Goal: Information Seeking & Learning: Learn about a topic

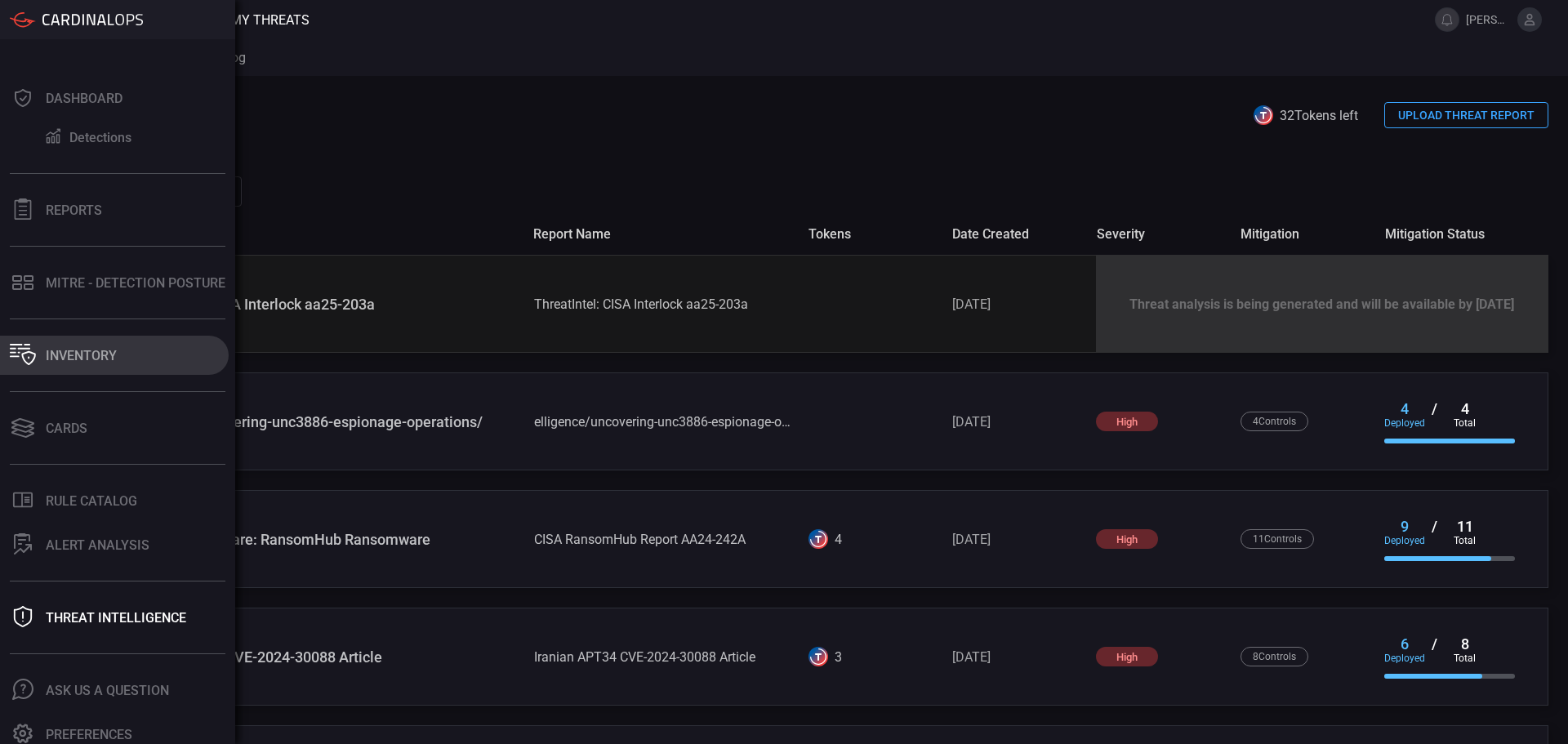
click at [103, 361] on div "Inventory" at bounding box center [81, 355] width 71 height 16
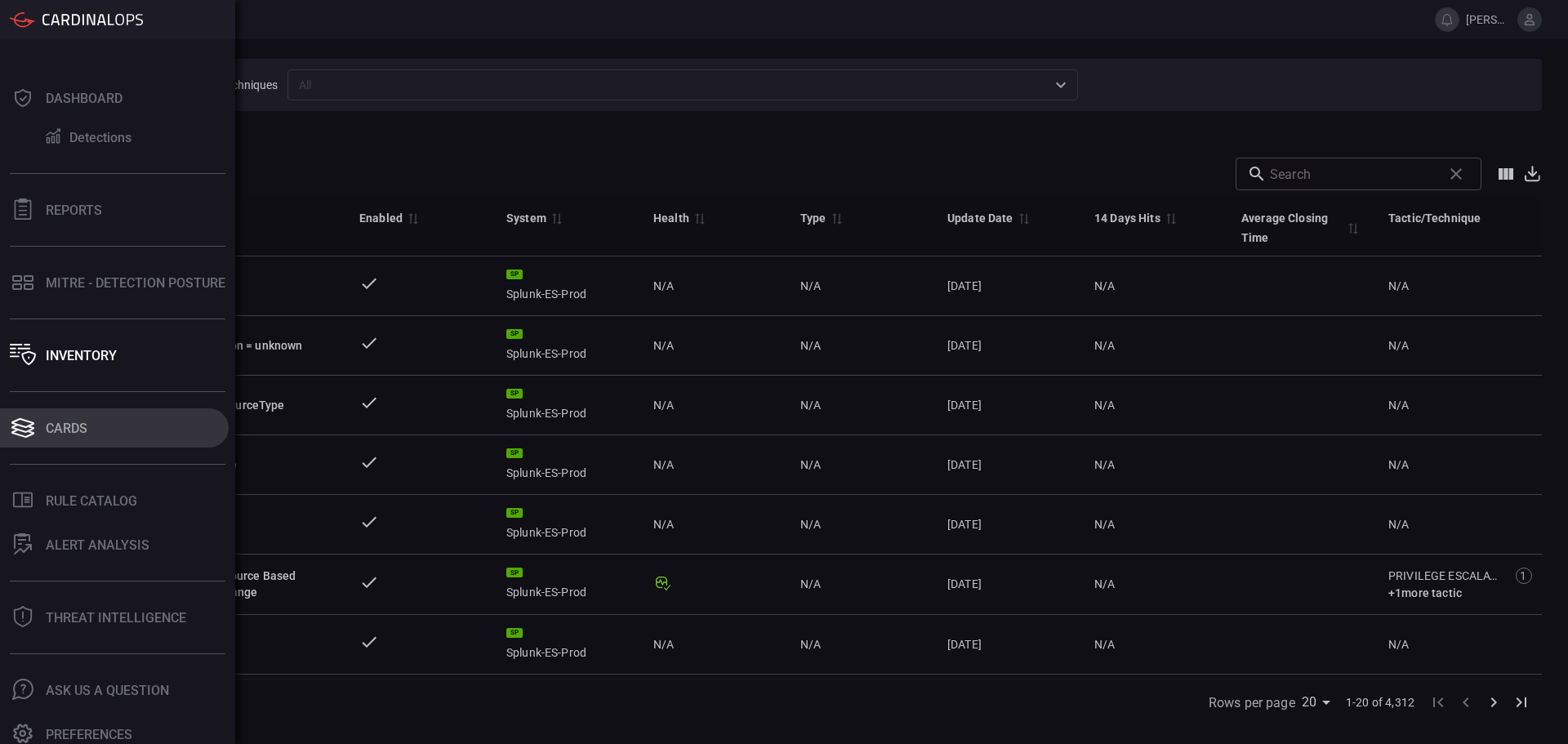
click at [57, 433] on div "Cards" at bounding box center [67, 428] width 42 height 16
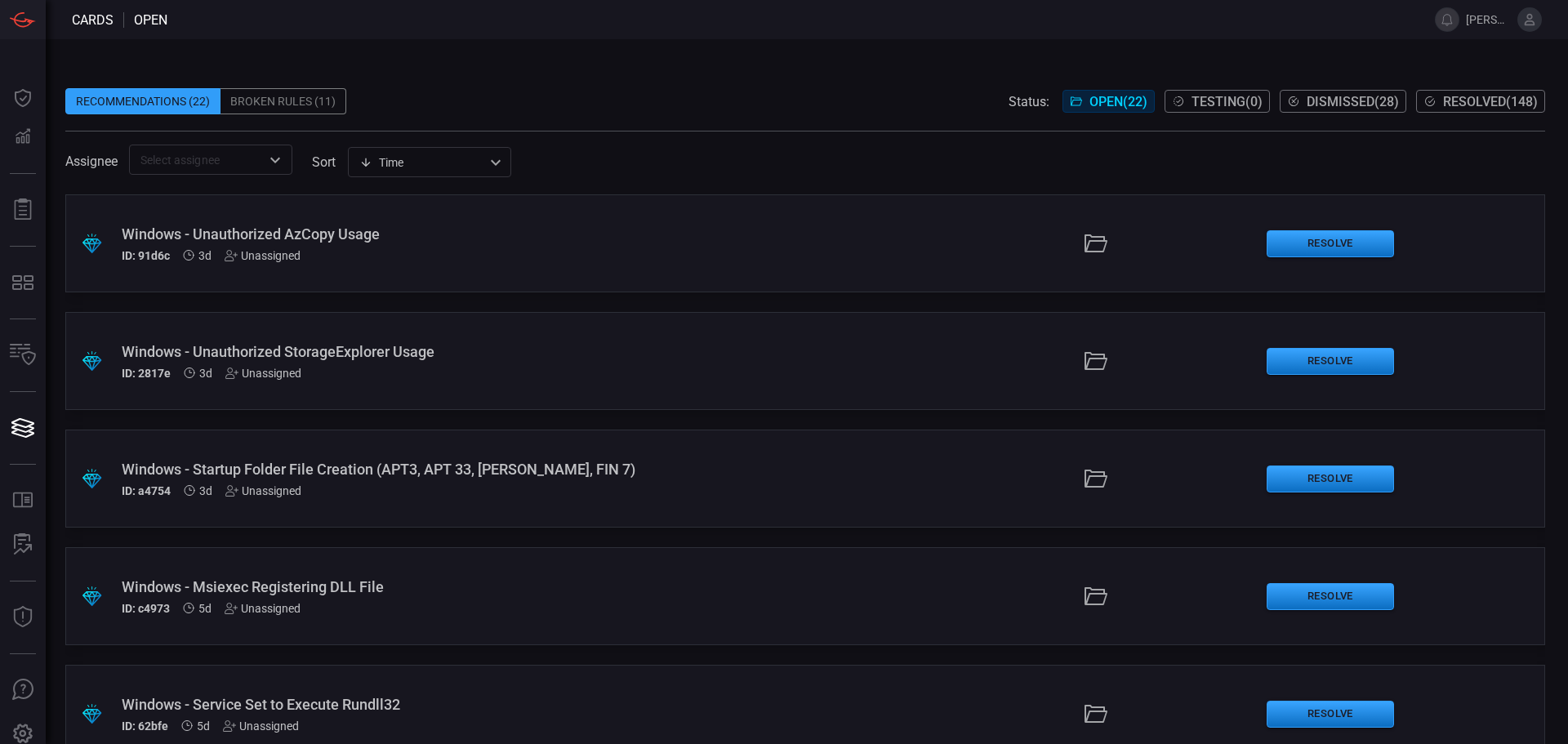
click at [556, 264] on div ".suggested_cards_icon{fill:url(#suggested_cards_icon);} Windows - Unauthorized …" at bounding box center [806, 244] width 1480 height 98
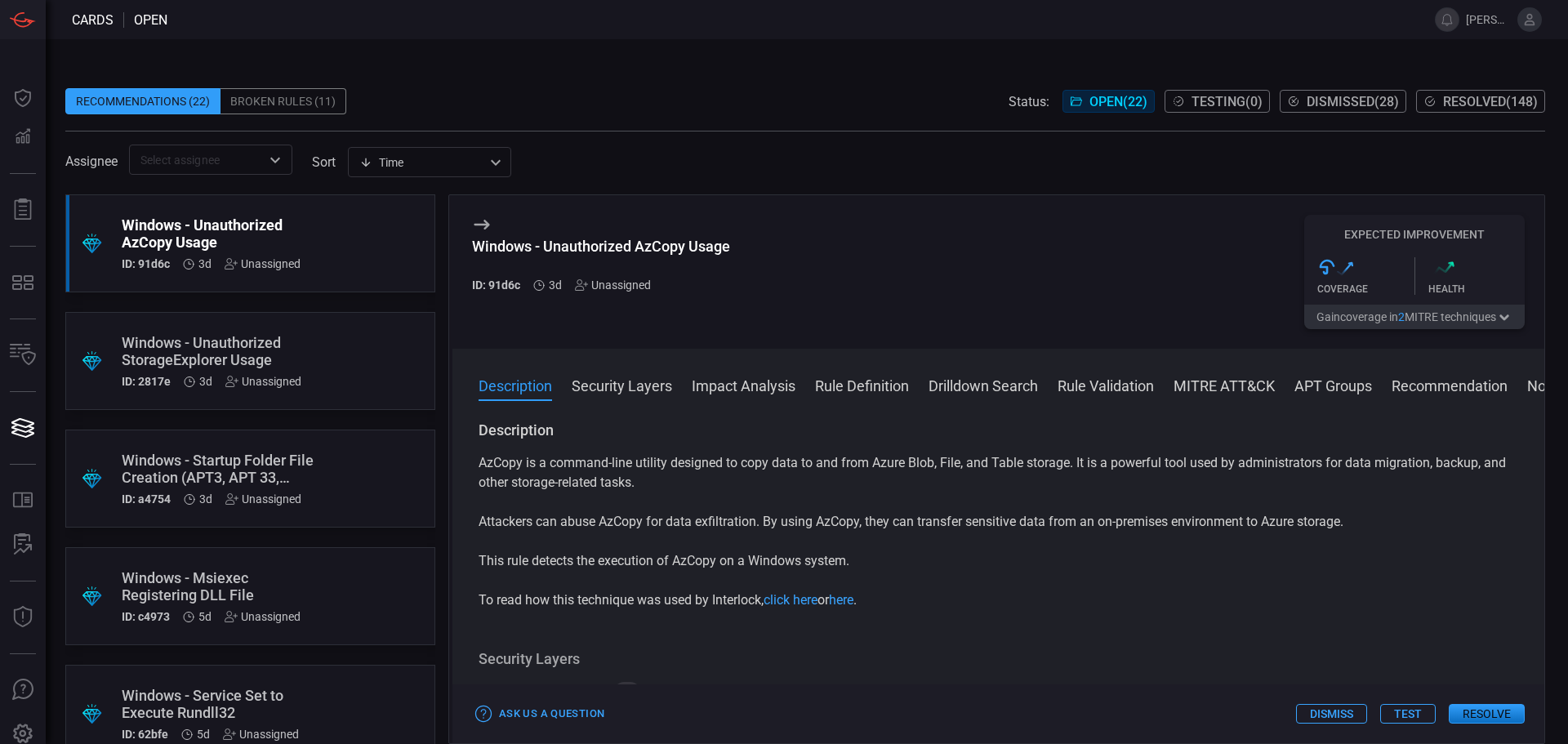
click at [963, 383] on button "Drilldown Search" at bounding box center [984, 385] width 110 height 20
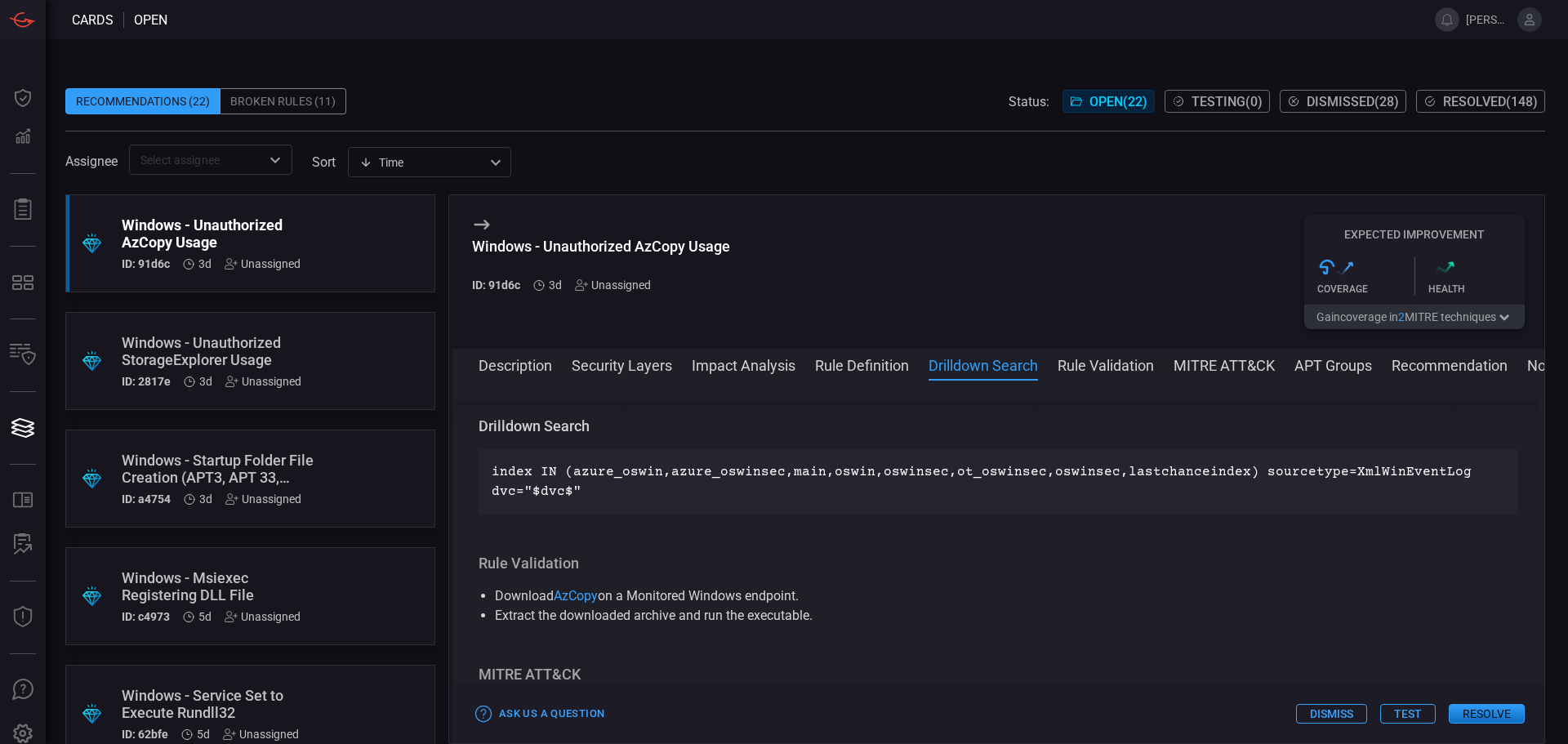
click at [865, 368] on button "Rule Definition" at bounding box center [861, 364] width 94 height 20
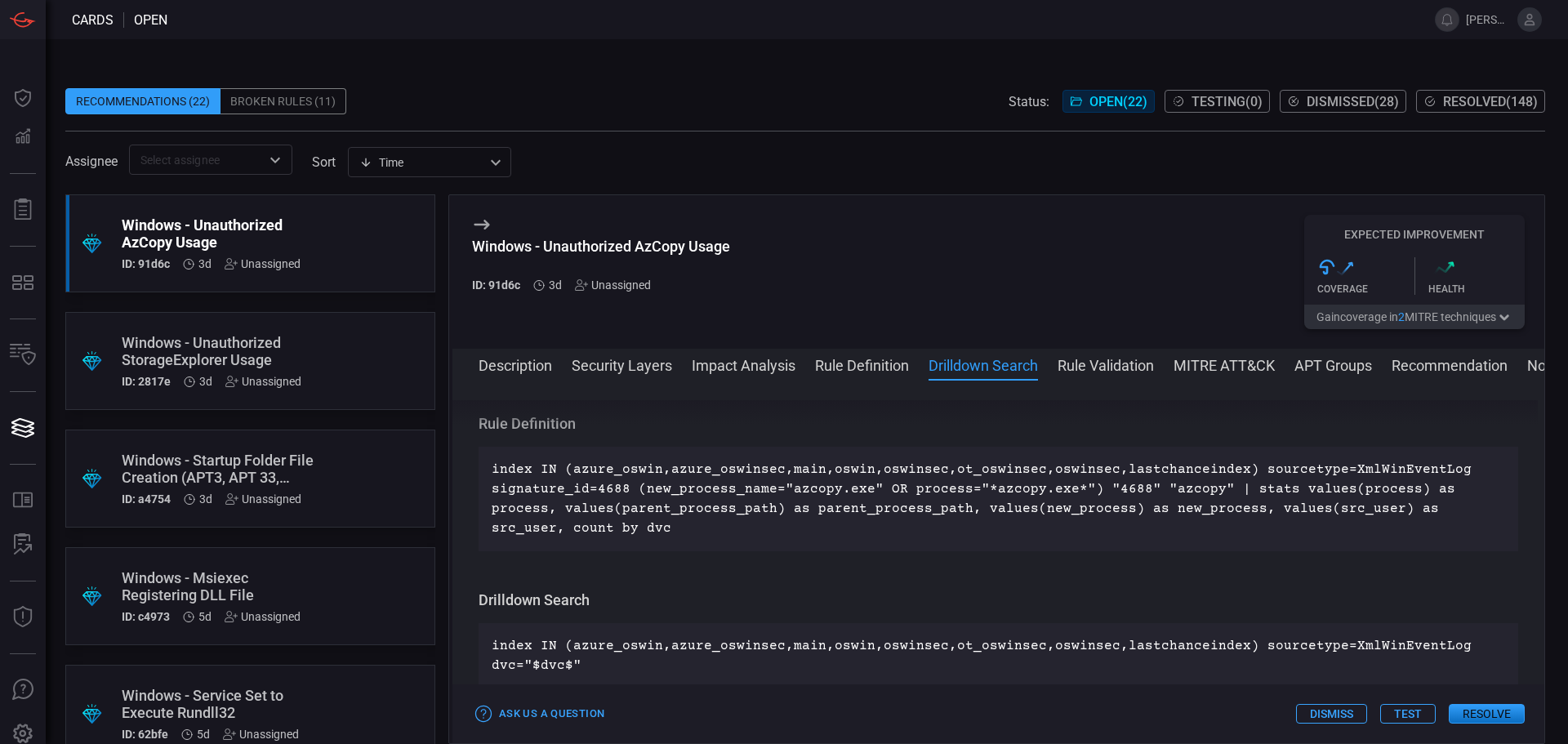
scroll to position [670, 0]
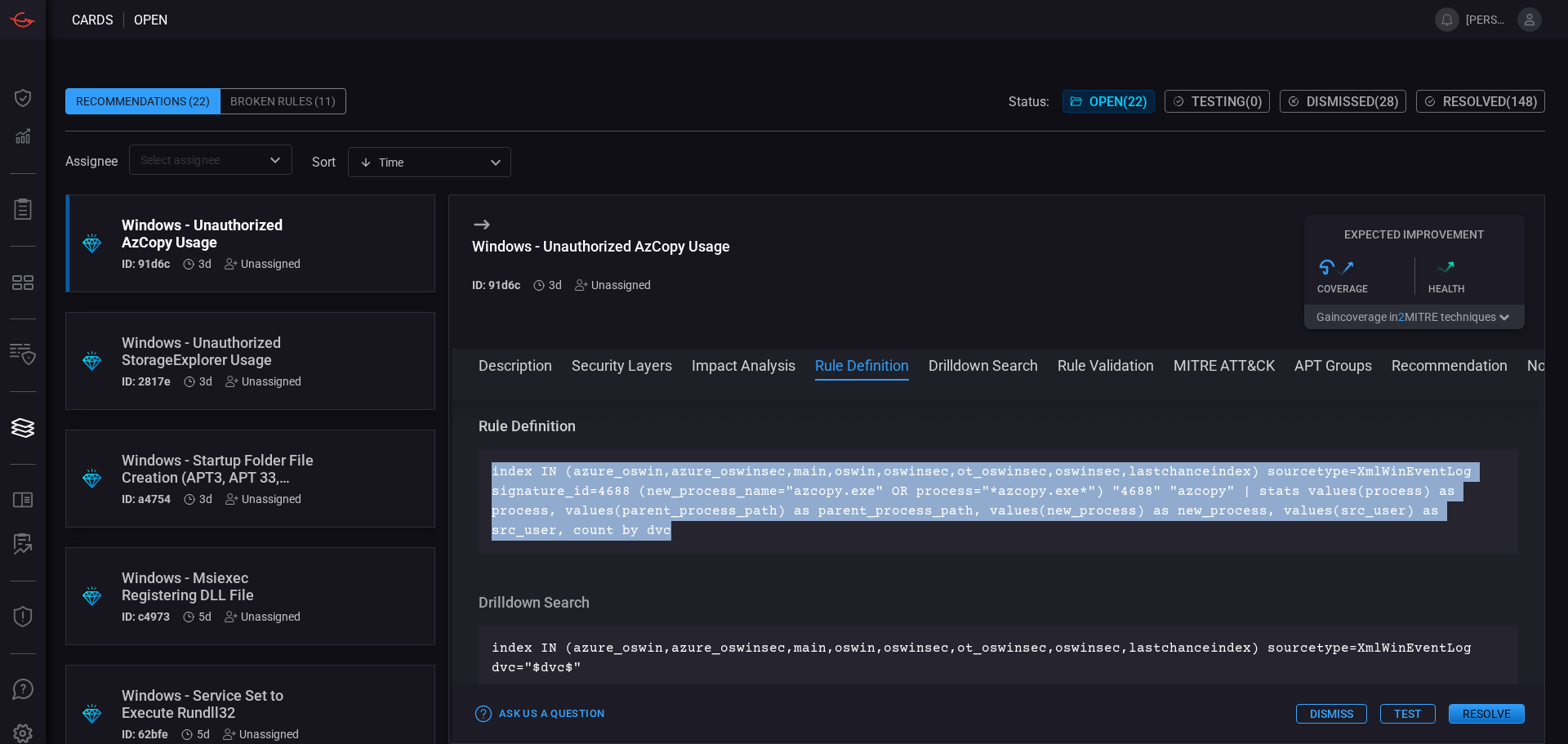
drag, startPoint x: 491, startPoint y: 473, endPoint x: 1405, endPoint y: 529, distance: 915.7
click at [1405, 529] on div "index IN (azure_oswin,azure_oswinsec,main,oswin,oswinsec,ot_oswinsec,oswinsec,l…" at bounding box center [998, 501] width 1039 height 105
click at [634, 489] on p "index IN (azure_oswin,azure_oswinsec,main,oswin,oswinsec,ot_oswinsec,oswinsec,l…" at bounding box center [998, 501] width 1013 height 78
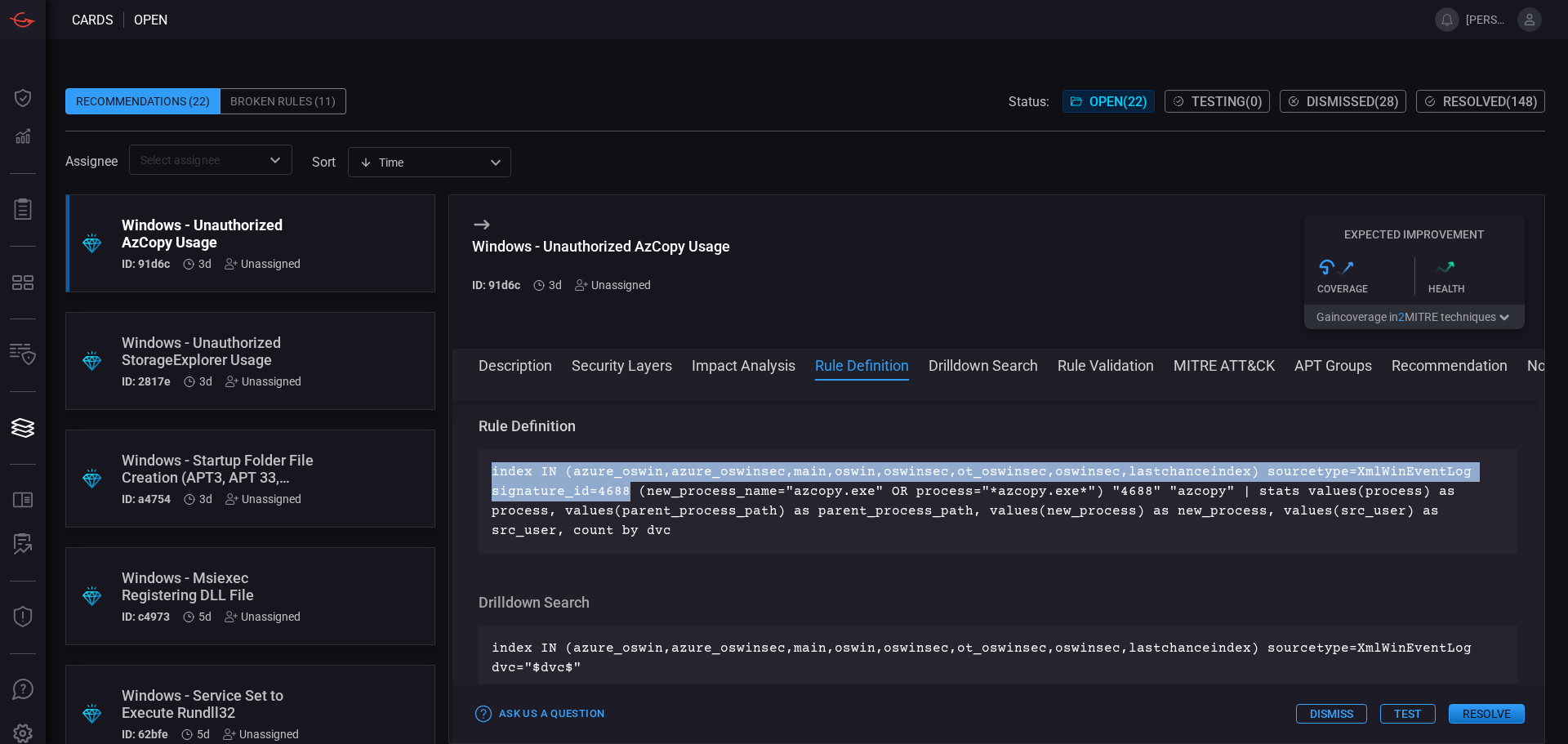
drag, startPoint x: 625, startPoint y: 491, endPoint x: 488, endPoint y: 466, distance: 139.3
click at [488, 466] on div "index IN (azure_oswin,azure_oswinsec,main,oswin,oswinsec,ot_oswinsec,oswinsec,l…" at bounding box center [998, 501] width 1039 height 105
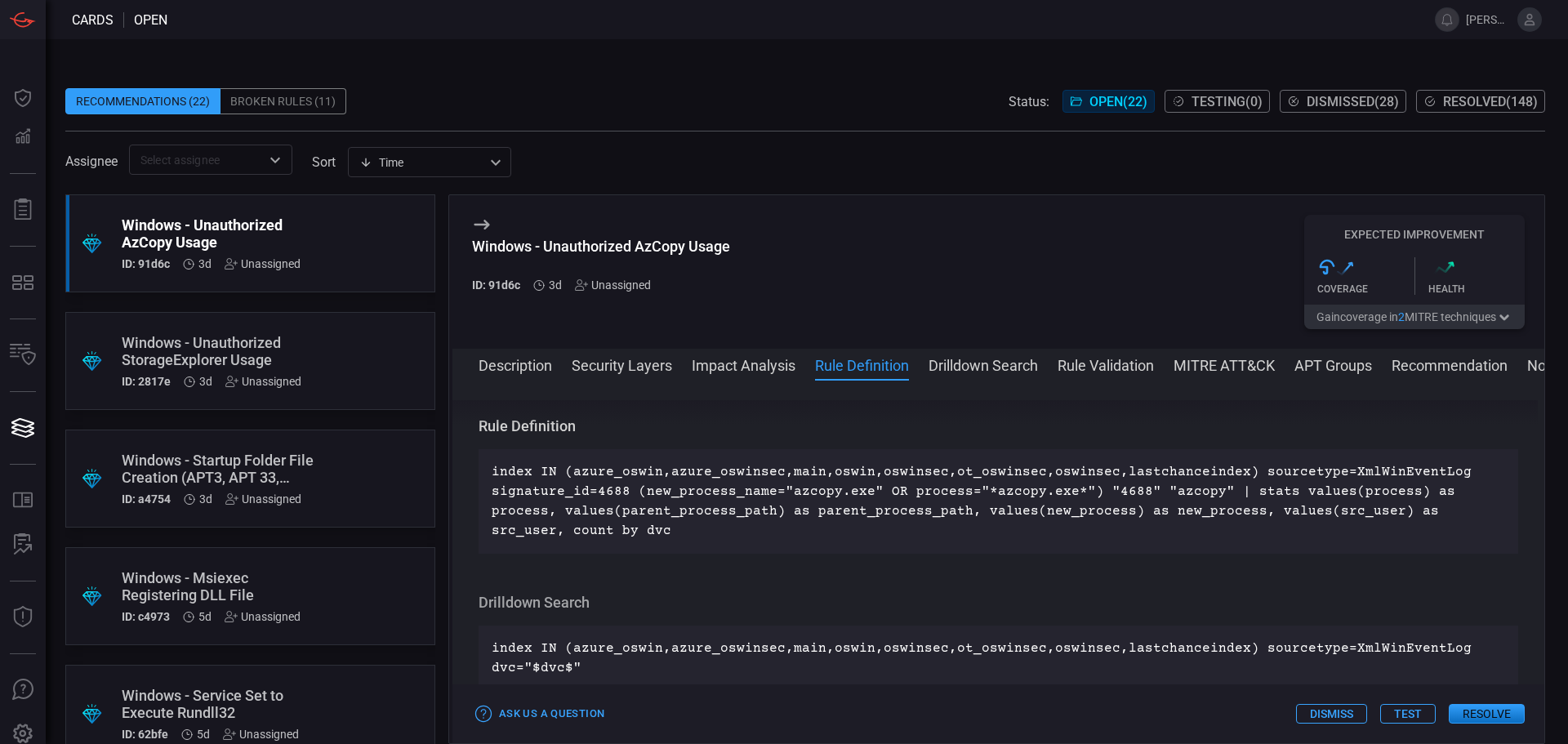
click at [594, 505] on p "index IN (azure_oswin,azure_oswinsec,main,oswin,oswinsec,ot_oswinsec,oswinsec,l…" at bounding box center [998, 501] width 1013 height 78
drag, startPoint x: 505, startPoint y: 253, endPoint x: 534, endPoint y: 249, distance: 29.3
click at [531, 249] on div "Windows - Unauthorized AzCopy Usage" at bounding box center [601, 246] width 258 height 17
drag, startPoint x: 476, startPoint y: 244, endPoint x: 879, endPoint y: 266, distance: 403.6
click at [879, 266] on div "Windows - Unauthorized AzCopy Usage ID: 91d6c 3d Unassigned Expected Improvemen…" at bounding box center [998, 272] width 1092 height 154
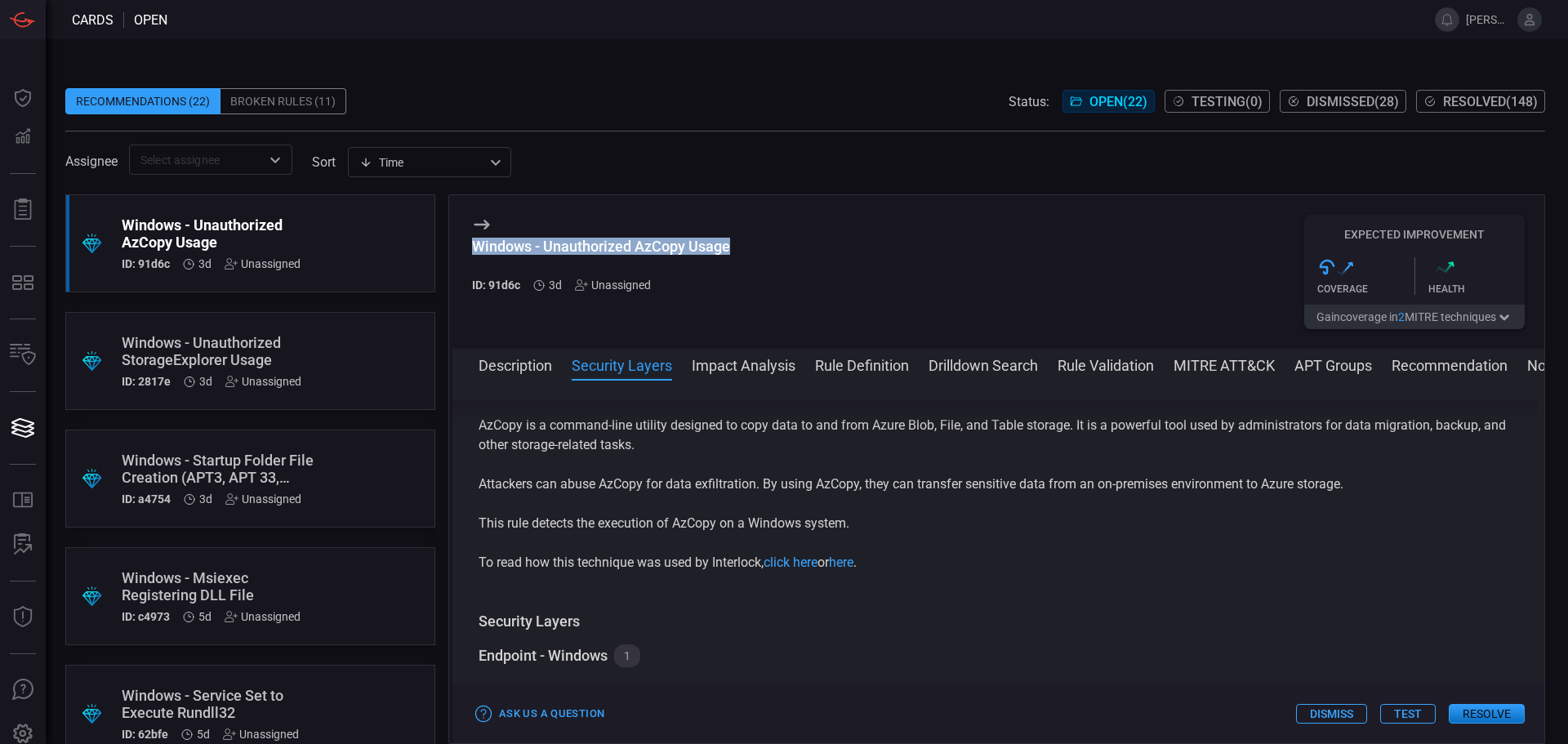
scroll to position [0, 0]
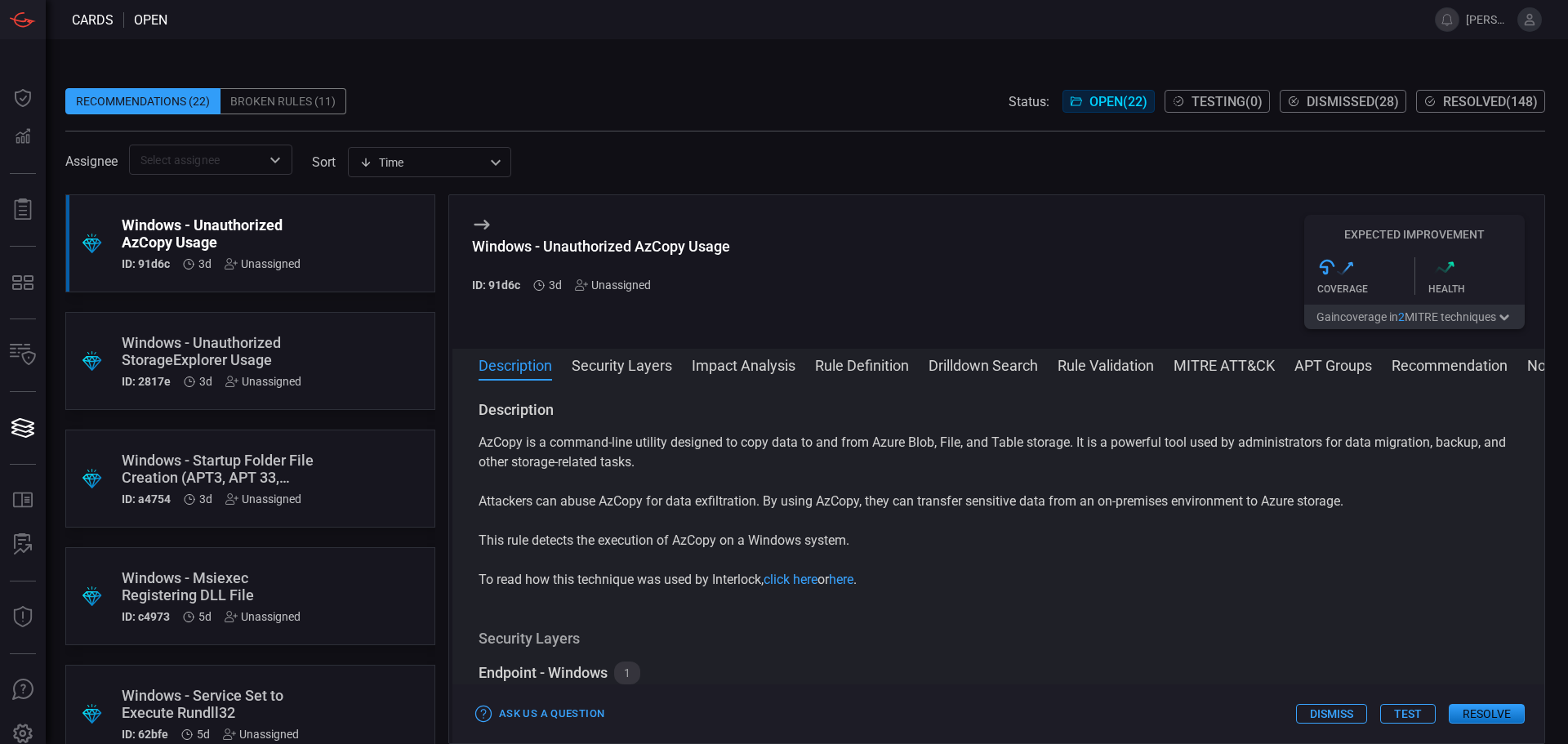
click at [508, 443] on p "AzCopy is a command-line utility designed to copy data to and from Azure Blob, …" at bounding box center [998, 452] width 1039 height 39
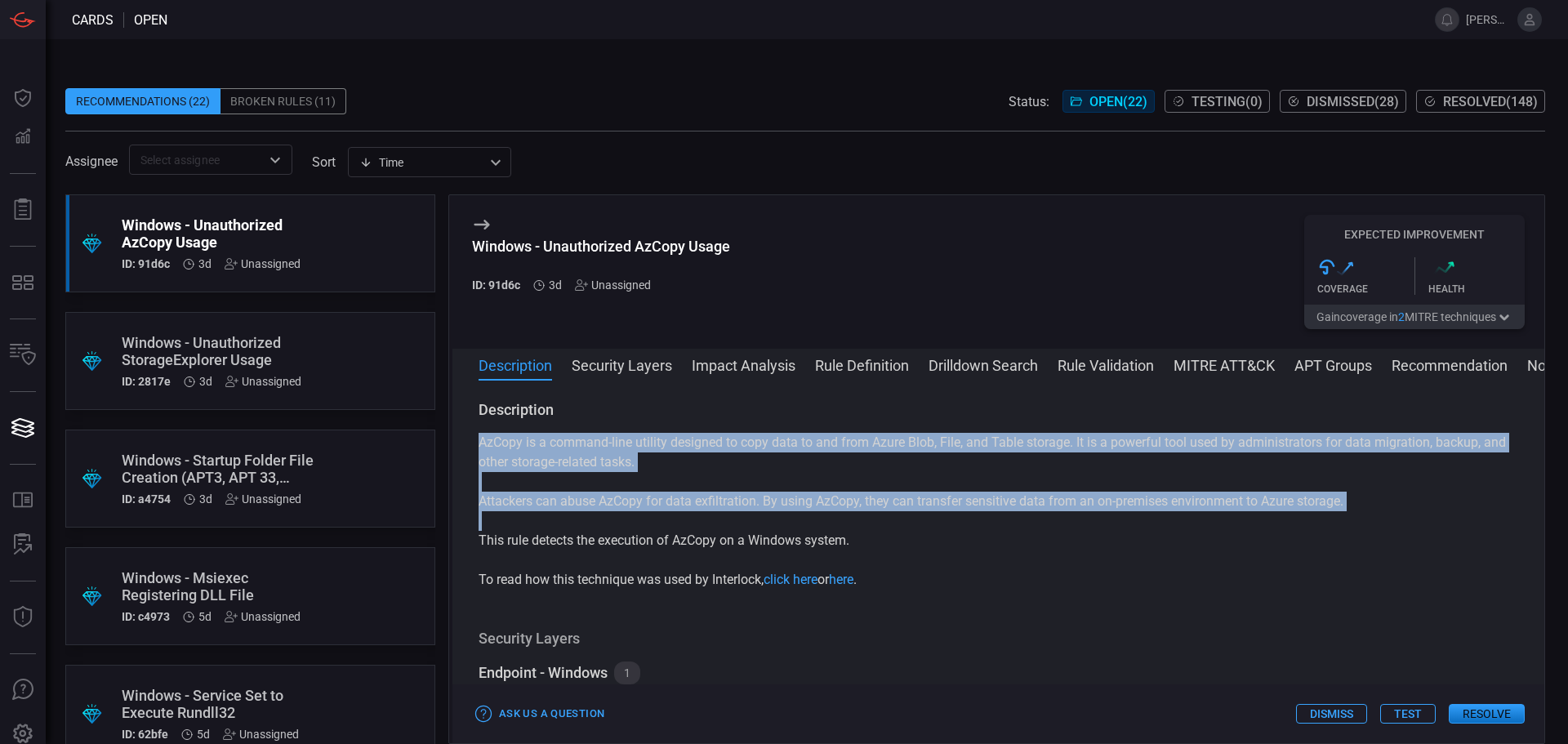
drag, startPoint x: 481, startPoint y: 444, endPoint x: 1349, endPoint y: 561, distance: 875.8
click at [1349, 561] on div "AzCopy is a command-line utility designed to copy data to and from Azure Blob, …" at bounding box center [998, 511] width 1039 height 157
click at [867, 492] on p "Attackers can abuse AzCopy for data exfiltration. By using AzCopy, they can tra…" at bounding box center [998, 501] width 1039 height 20
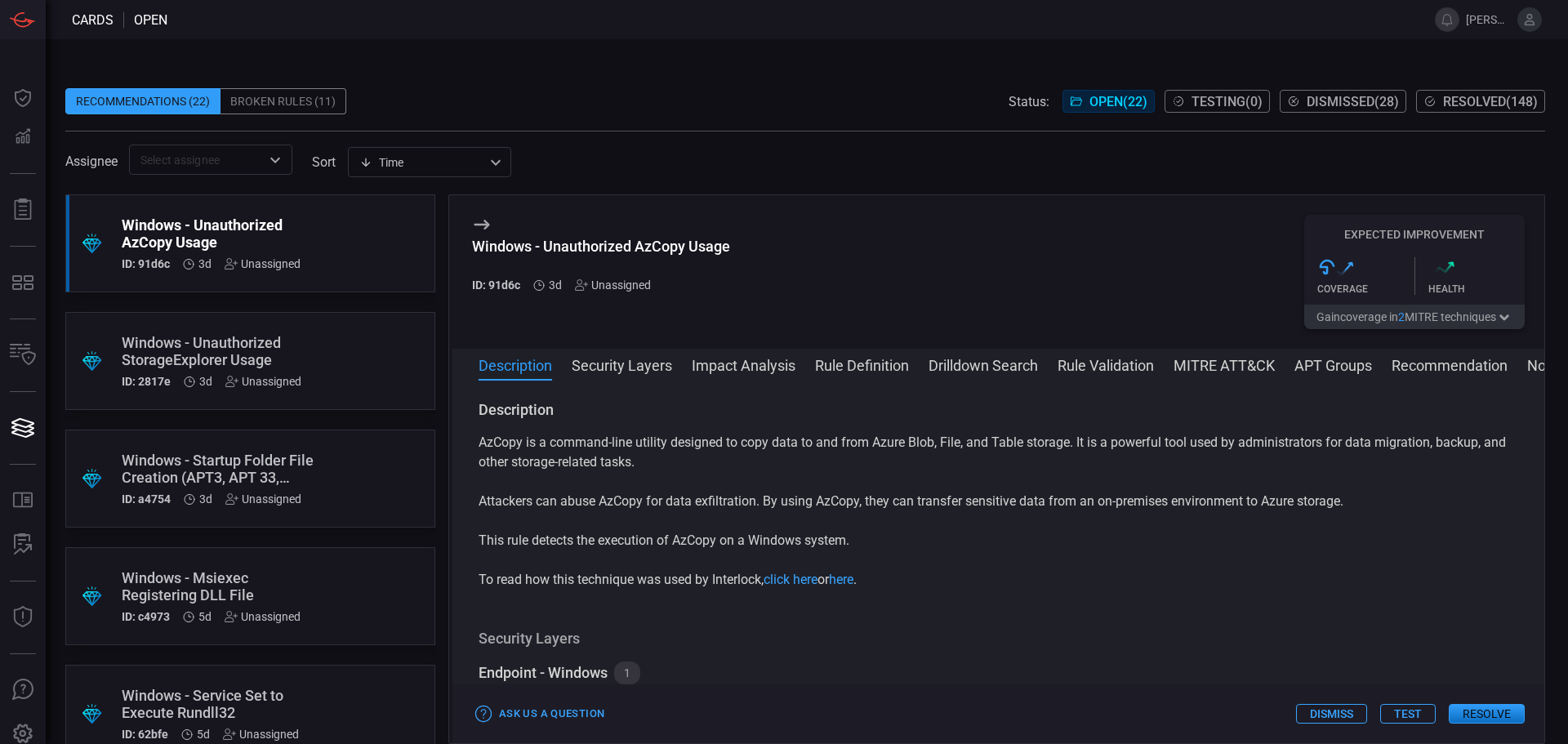
click at [668, 476] on div "AzCopy is a command-line utility designed to copy data to and from Azure Blob, …" at bounding box center [998, 511] width 1039 height 157
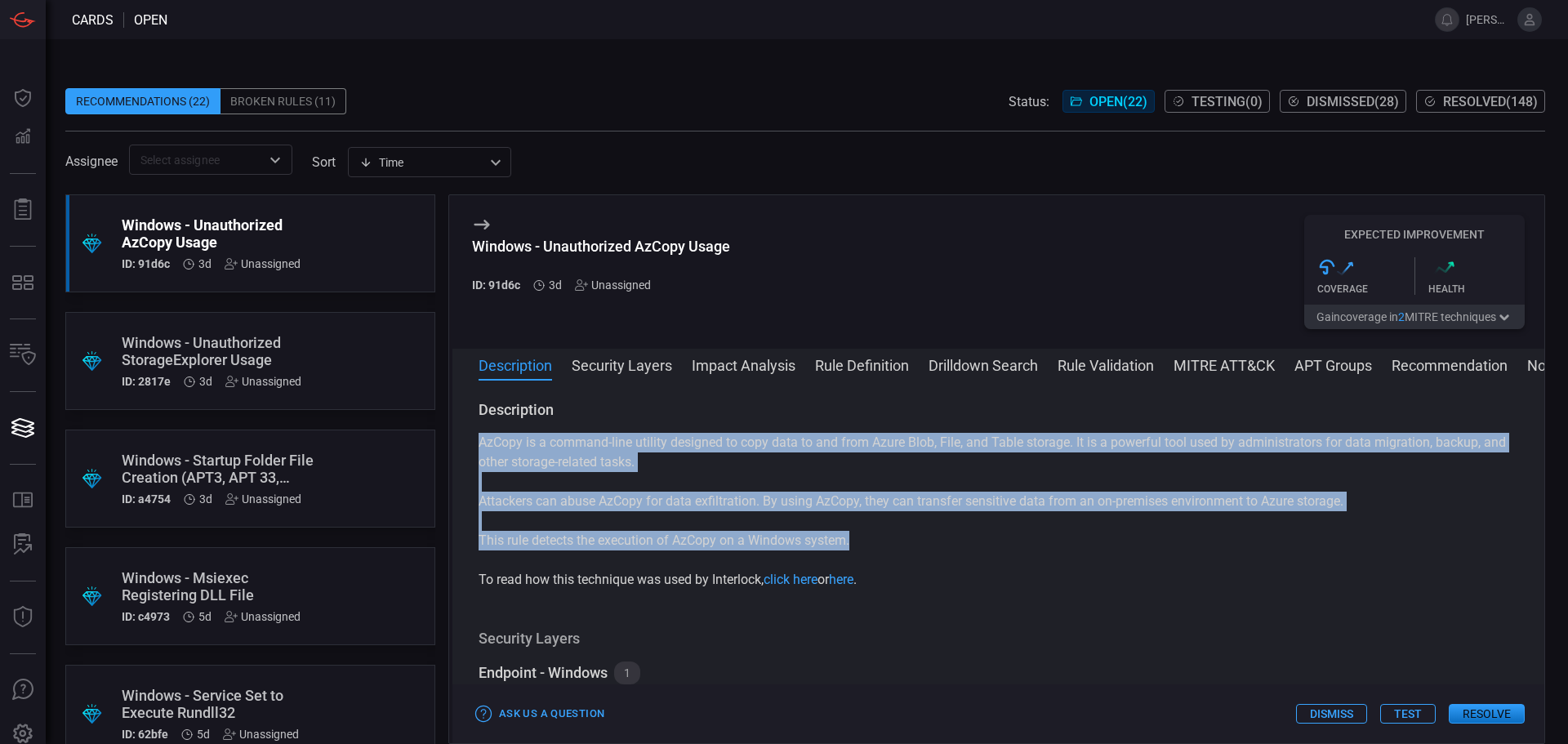
drag, startPoint x: 474, startPoint y: 437, endPoint x: 1063, endPoint y: 543, distance: 598.5
click at [1063, 543] on div "Description AzCopy is a command-line utility designed to copy data to and from …" at bounding box center [998, 558] width 1092 height 317
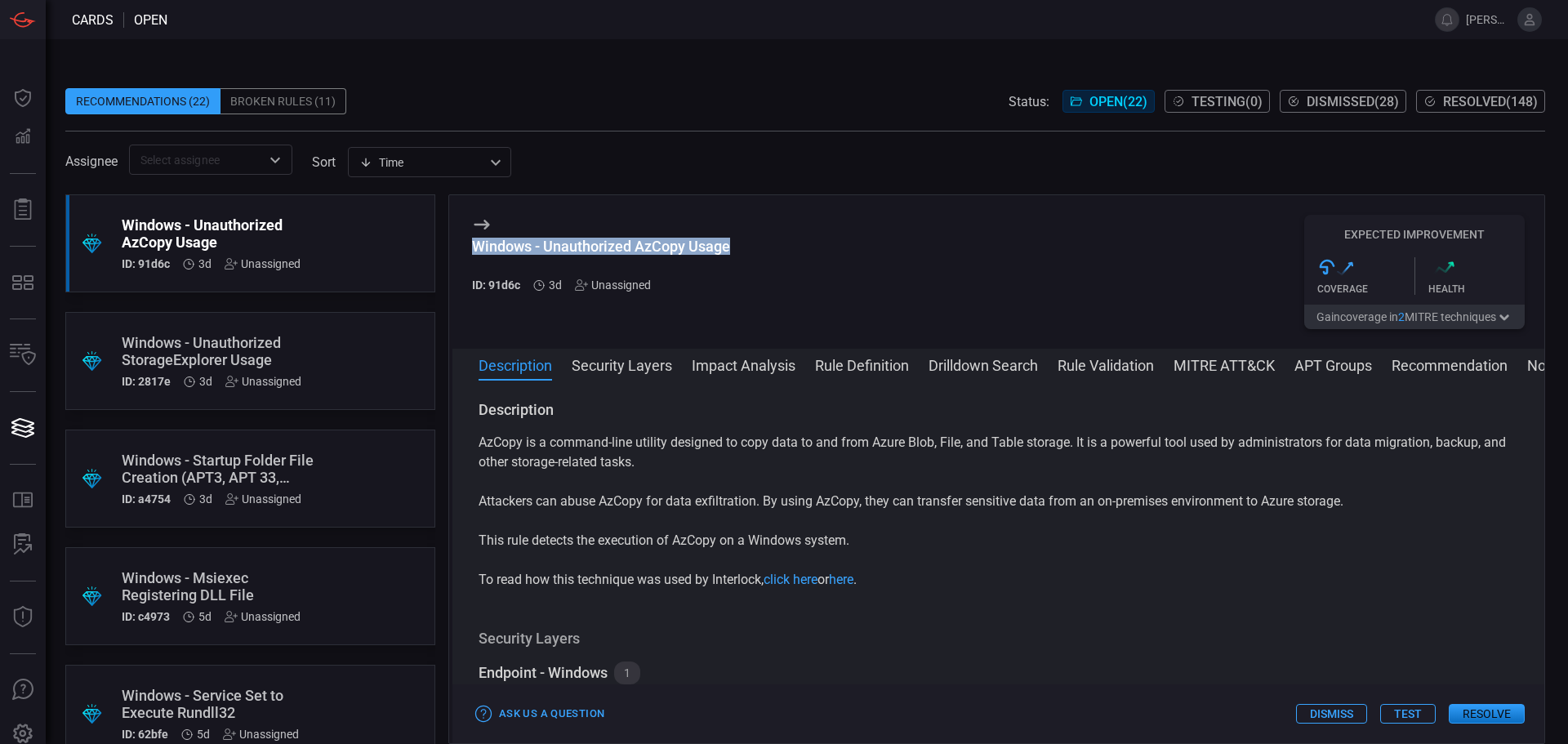
drag, startPoint x: 461, startPoint y: 245, endPoint x: 881, endPoint y: 239, distance: 420.0
click at [871, 239] on div "Windows - Unauthorized AzCopy Usage ID: 91d6c 3d Unassigned Expected Improvemen…" at bounding box center [998, 272] width 1092 height 154
click at [832, 264] on div "Windows - Unauthorized AzCopy Usage ID: 91d6c 3d Unassigned Expected Improvemen…" at bounding box center [998, 272] width 1092 height 154
